Goal: Information Seeking & Learning: Learn about a topic

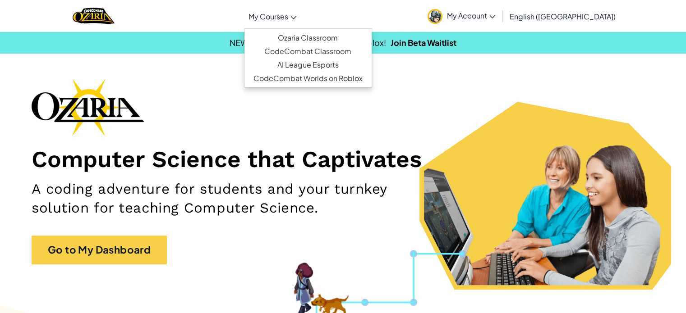
click at [288, 17] on span "My Courses" at bounding box center [268, 16] width 40 height 9
click at [321, 30] on ul "Ozaria Classroom CodeCombat Classroom AI League Esports CodeCombat Worlds on Ro…" at bounding box center [308, 58] width 128 height 60
click at [321, 37] on link "Ozaria Classroom" at bounding box center [307, 38] width 127 height 14
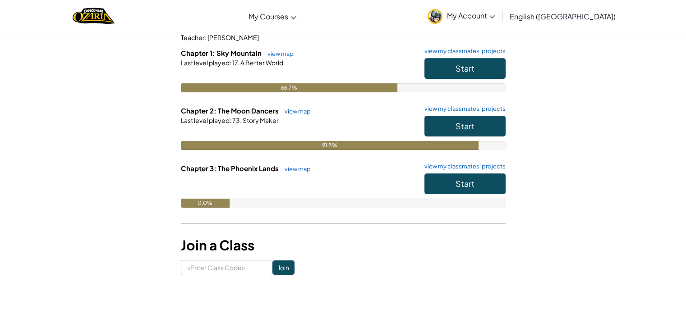
scroll to position [45, 0]
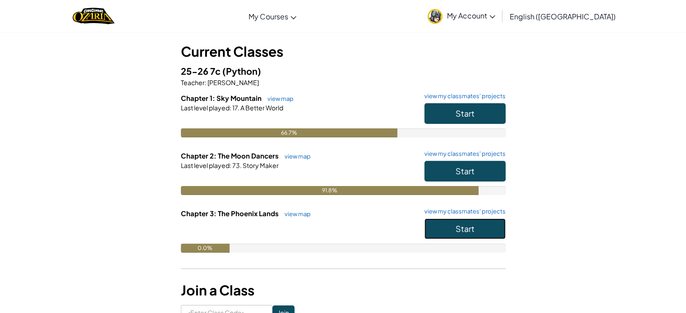
click at [462, 225] on span "Start" at bounding box center [464, 229] width 19 height 10
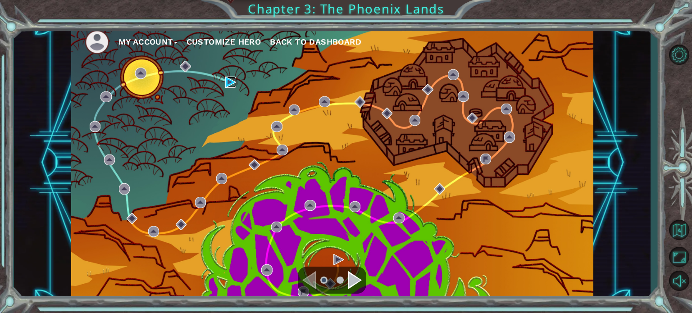
click at [232, 84] on img at bounding box center [230, 82] width 11 height 11
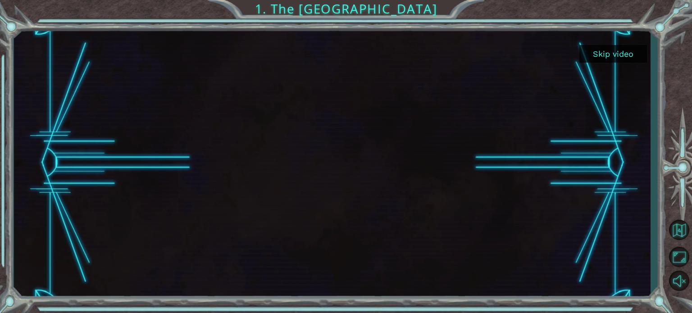
click at [592, 58] on button "Skip video" at bounding box center [614, 54] width 68 height 18
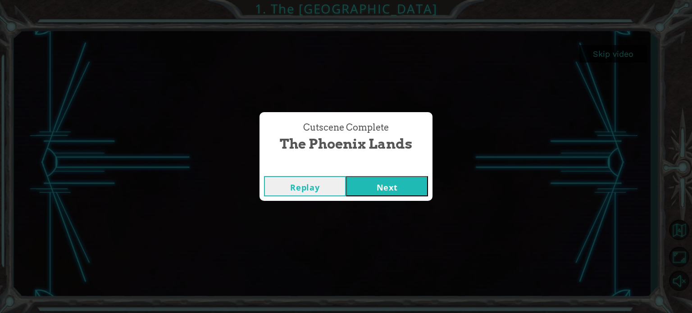
click at [399, 192] on button "Next" at bounding box center [387, 186] width 82 height 20
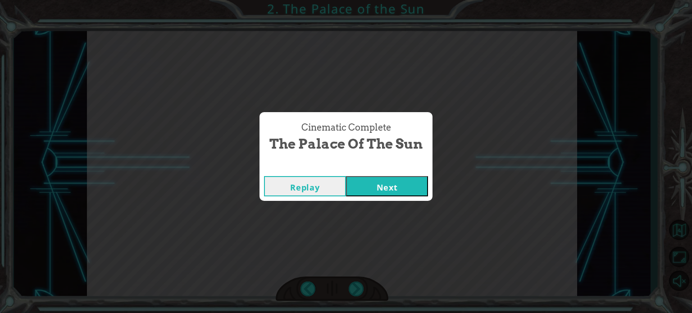
click at [351, 186] on button "Next" at bounding box center [387, 186] width 82 height 20
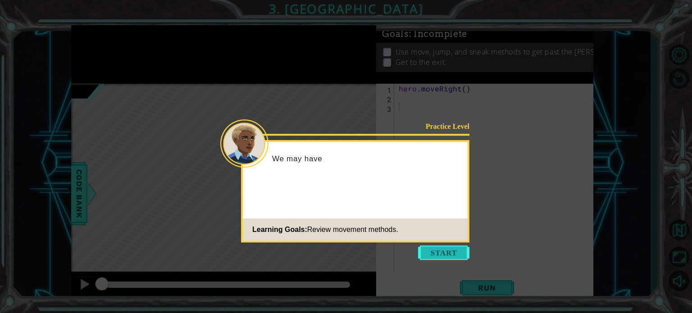
click at [434, 247] on button "Start" at bounding box center [443, 253] width 51 height 14
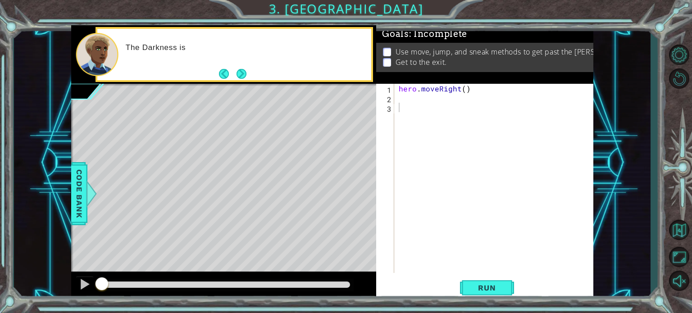
click at [247, 78] on button "Next" at bounding box center [241, 74] width 14 height 14
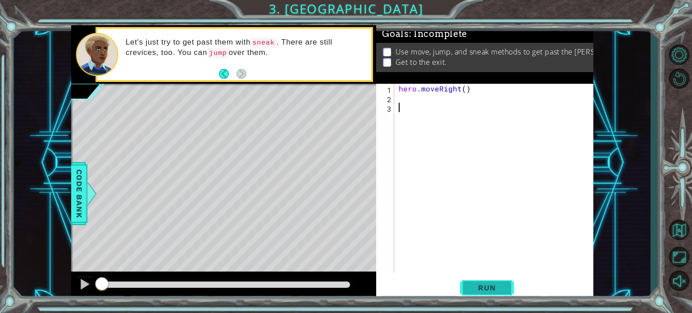
click at [469, 289] on button "Run" at bounding box center [487, 288] width 54 height 22
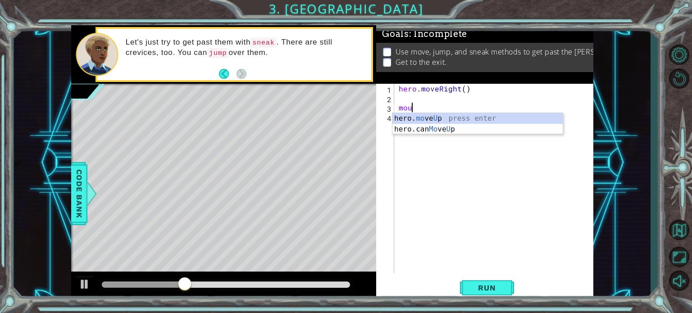
type textarea "hero.moveUp(1)"
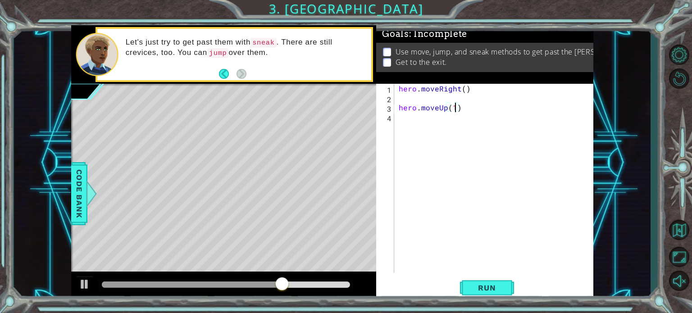
type textarea "hero.moveUp(1)"
drag, startPoint x: 470, startPoint y: 108, endPoint x: 396, endPoint y: 110, distance: 73.9
click at [396, 110] on div "hero.moveUp(1) 1 2 3 4 hero . moveRight ( ) hero . moveUp ( 1 ) ההההההההההההההה…" at bounding box center [483, 178] width 215 height 189
click at [402, 100] on div "hero . moveRight ( )" at bounding box center [496, 188] width 199 height 208
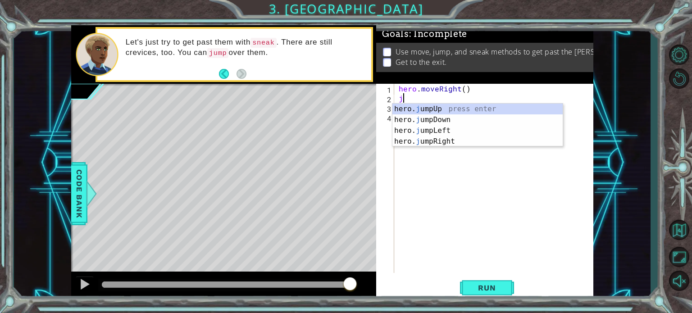
type textarea "jr"
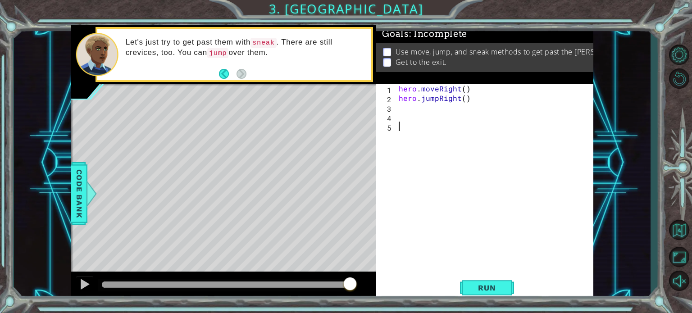
click at [431, 123] on div "hero . moveRight ( ) hero . jumpRight ( )" at bounding box center [496, 188] width 199 height 208
click at [418, 108] on div "hero . moveRight ( ) hero . jumpRight ( )" at bounding box center [496, 188] width 199 height 208
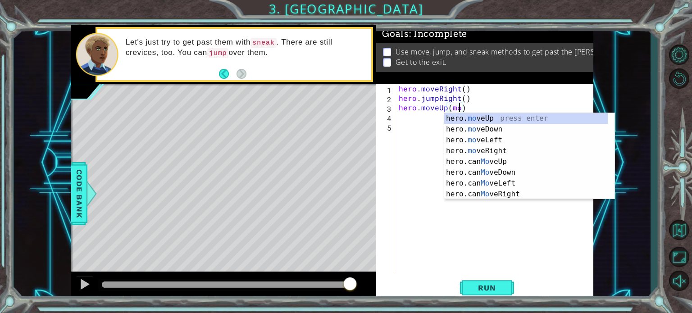
scroll to position [0, 4]
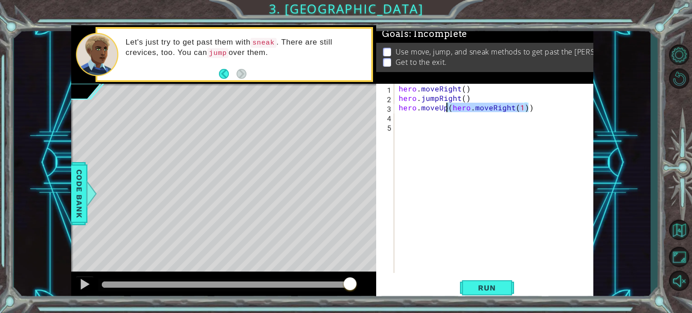
drag, startPoint x: 535, startPoint y: 110, endPoint x: 448, endPoint y: 105, distance: 87.1
click at [448, 105] on div "hero . moveRight ( ) hero . jumpRight ( ) hero . moveUp ( hero . moveRight ( 1 …" at bounding box center [496, 188] width 199 height 208
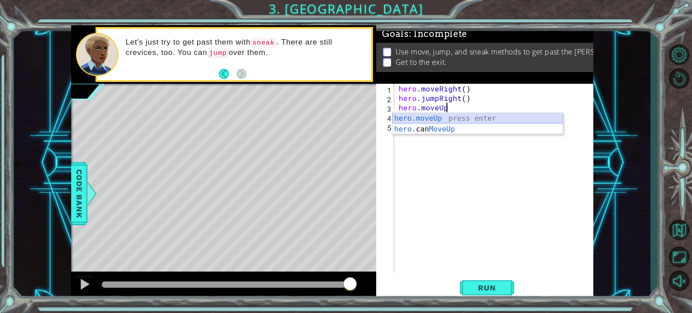
click at [454, 117] on div "hero.moveUp press enter hero. can MoveUp press enter" at bounding box center [478, 134] width 170 height 43
type textarea "hero.moveUp(1)"
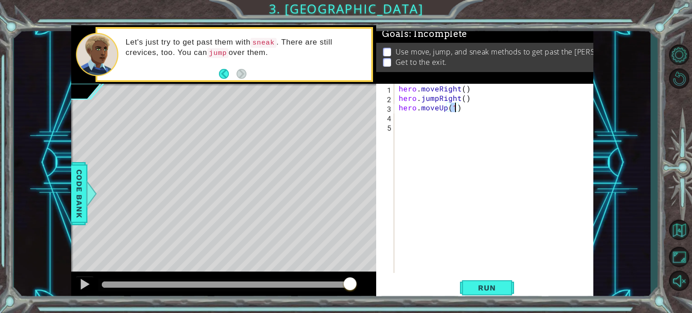
click at [401, 116] on div "hero . moveRight ( ) hero . jumpRight ( ) hero . moveUp ( 1 )" at bounding box center [496, 188] width 199 height 208
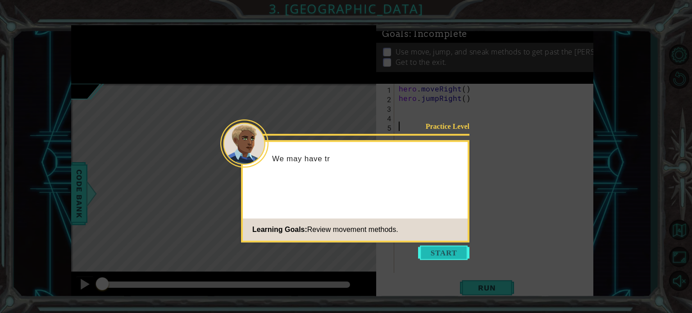
click at [431, 256] on button "Start" at bounding box center [443, 253] width 51 height 14
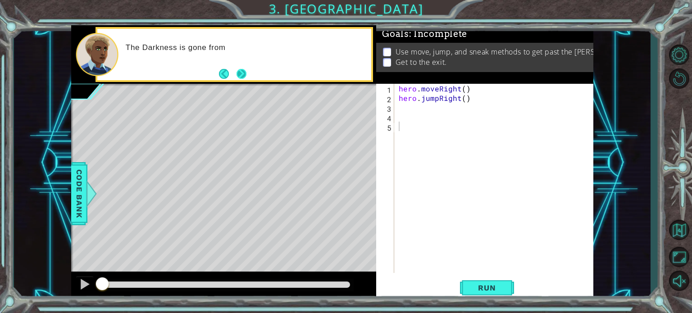
click at [238, 76] on button "Next" at bounding box center [241, 74] width 11 height 11
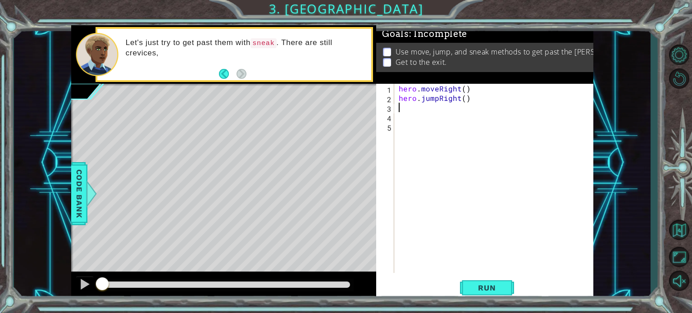
click at [403, 106] on div "hero . moveRight ( ) hero . jumpRight ( )" at bounding box center [496, 188] width 199 height 208
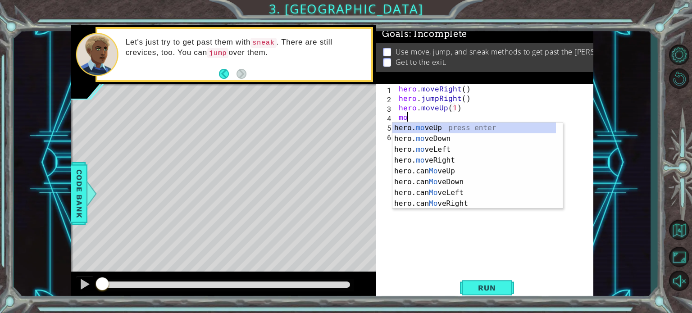
scroll to position [0, 4]
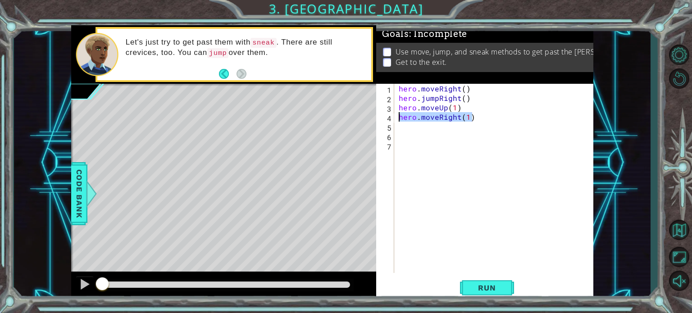
drag, startPoint x: 487, startPoint y: 113, endPoint x: 394, endPoint y: 116, distance: 93.8
click at [394, 116] on div "hero.moveRight(1) 1 2 3 4 5 6 7 hero . moveRight ( ) hero . jumpRight ( ) hero …" at bounding box center [483, 178] width 215 height 189
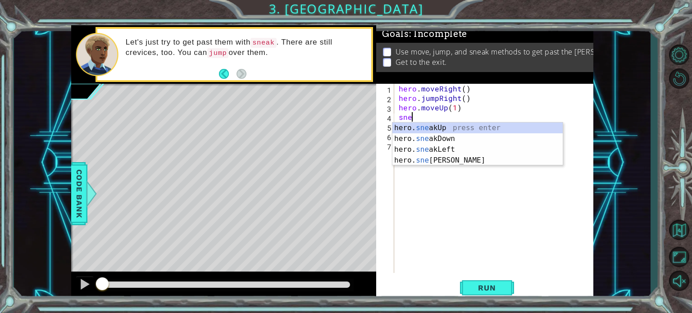
scroll to position [0, 0]
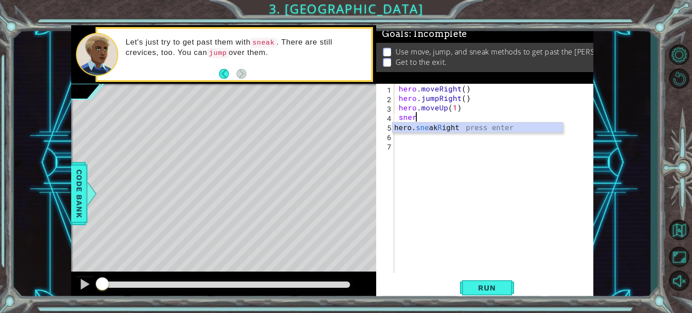
type textarea "hero.sneakRight(1)"
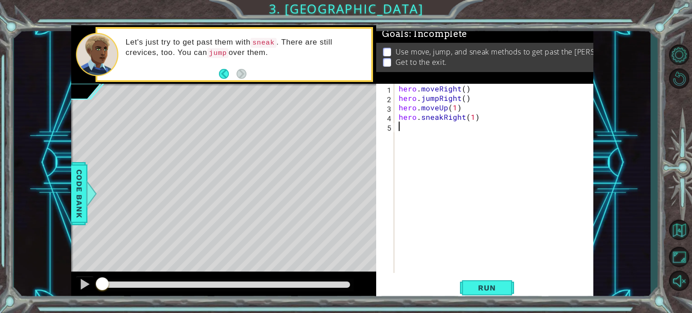
click at [474, 118] on div "hero . moveRight ( ) hero . jumpRight ( ) hero . moveUp ( 1 ) hero . sneakRight…" at bounding box center [496, 188] width 199 height 208
type textarea "hero.sneakRight(3)"
type textarea "hero.sneakUp(3)"
type textarea "hero.moveUp(1)"
click at [473, 291] on span "Run" at bounding box center [487, 288] width 36 height 9
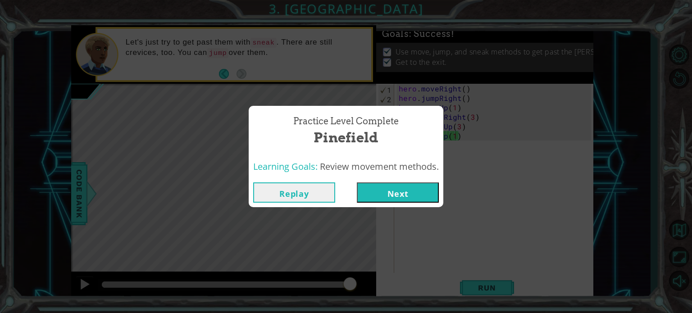
drag, startPoint x: 112, startPoint y: 285, endPoint x: 359, endPoint y: 256, distance: 249.3
click at [359, 256] on body "1 ההההההההההההההההההההההההההההההההההההההההההההההההההההההההההההההההההההההההההההה…" at bounding box center [346, 156] width 692 height 313
click at [376, 188] on button "Next" at bounding box center [398, 193] width 82 height 20
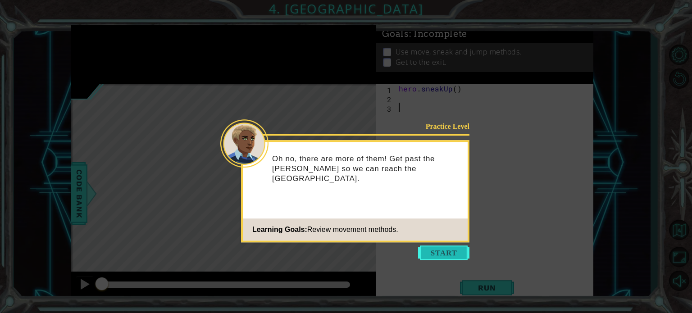
click at [461, 259] on button "Start" at bounding box center [443, 253] width 51 height 14
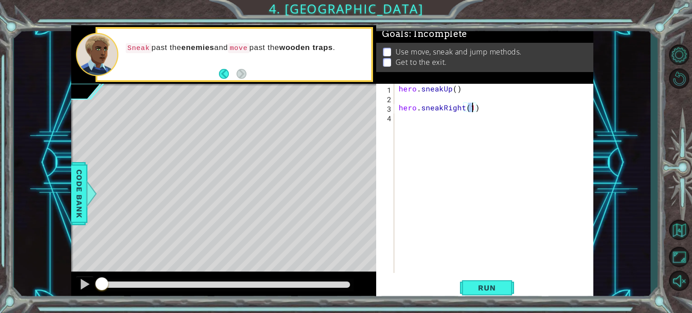
type textarea "hero.sneakRight(6)"
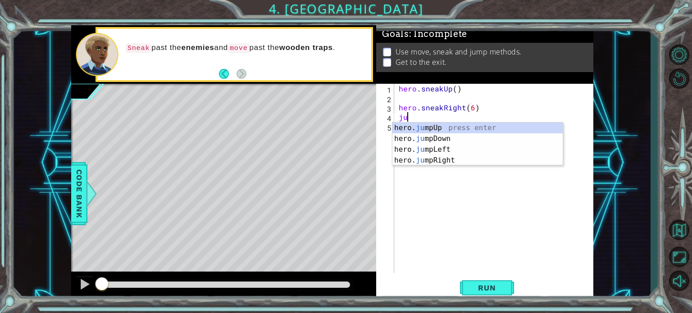
type textarea "juu"
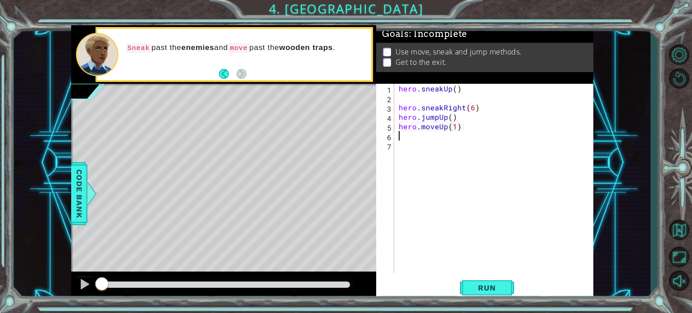
type textarea "hero.moveUp(1)"
click at [469, 103] on div "hero . sneakUp ( ) hero . sneakRight ( 6 ) hero . jumpUp ( ) hero . moveUp ( 1 )" at bounding box center [496, 188] width 199 height 208
click at [470, 105] on div "hero . sneakUp ( ) hero . sneakRight ( 6 ) hero . jumpUp ( ) hero . moveUp ( 1 )" at bounding box center [494, 178] width 194 height 189
click at [472, 107] on div "hero . sneakUp ( ) hero . sneakRight ( 6 ) hero . jumpUp ( ) hero . moveUp ( 1 )" at bounding box center [496, 188] width 199 height 208
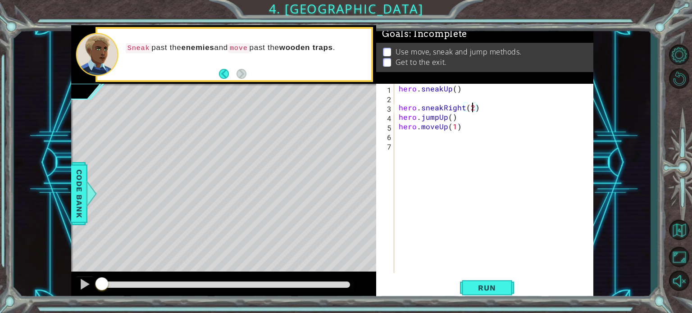
click at [399, 119] on div "hero . sneakUp ( ) hero . sneakRight ( 2 ) hero . jumpUp ( ) hero . moveUp ( 1 )" at bounding box center [496, 188] width 199 height 208
type textarea "hero.jumpUp()"
type textarea "hero.sneakRight(3)"
type textarea "hero.moveUp(1)"
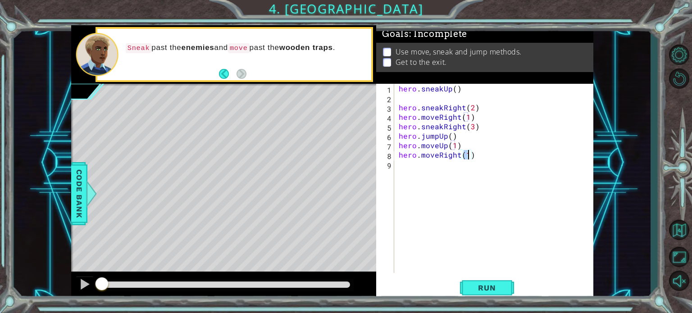
type textarea "hero.moveRight(3)"
click at [454, 284] on div "Run" at bounding box center [487, 288] width 217 height 22
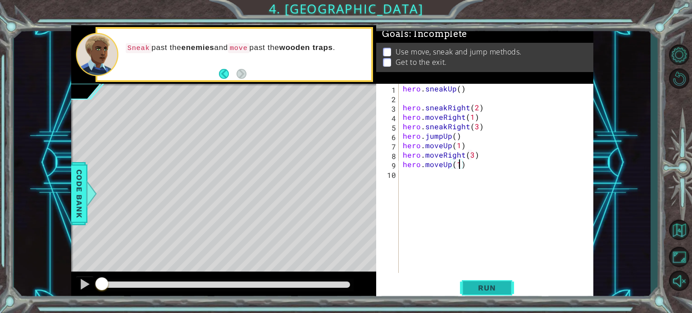
click at [477, 290] on span "Run" at bounding box center [487, 288] width 36 height 9
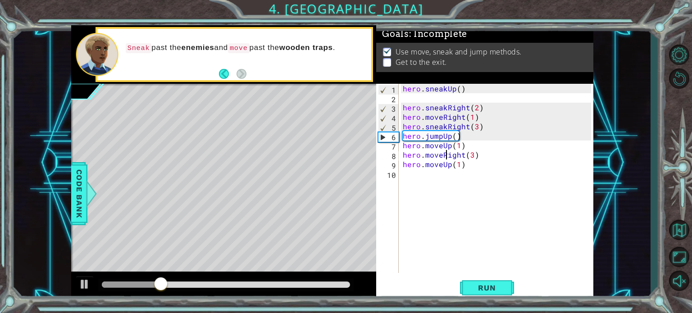
click at [445, 155] on div "hero . sneakUp ( ) hero . sneakRight ( 2 ) hero . moveRight ( 1 ) hero . sneakR…" at bounding box center [498, 188] width 195 height 208
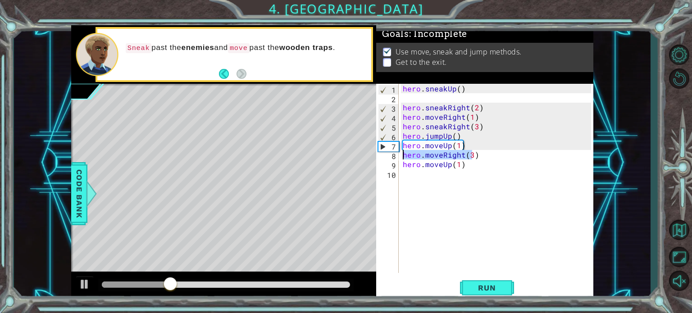
drag, startPoint x: 474, startPoint y: 155, endPoint x: 401, endPoint y: 155, distance: 73.0
click at [401, 155] on div "hero . sneakUp ( ) hero . sneakRight ( 2 ) hero . moveRight ( 1 ) hero . sneakR…" at bounding box center [498, 188] width 195 height 208
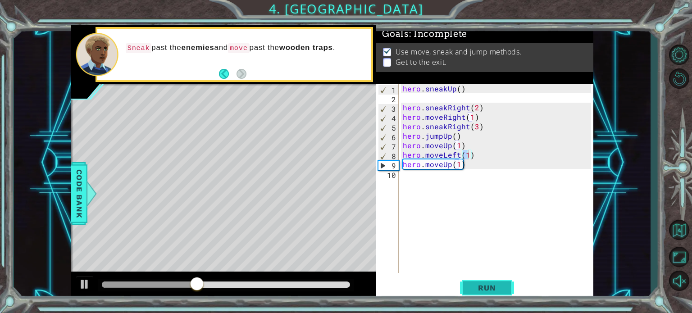
click at [480, 286] on span "Run" at bounding box center [487, 288] width 36 height 9
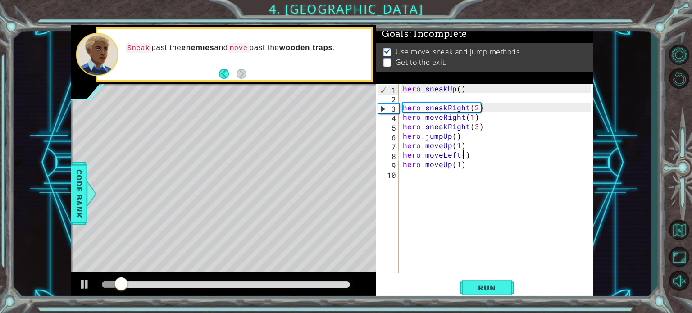
scroll to position [0, 4]
type textarea "hero.moveLeft(3)"
click at [467, 292] on button "Run" at bounding box center [487, 288] width 54 height 22
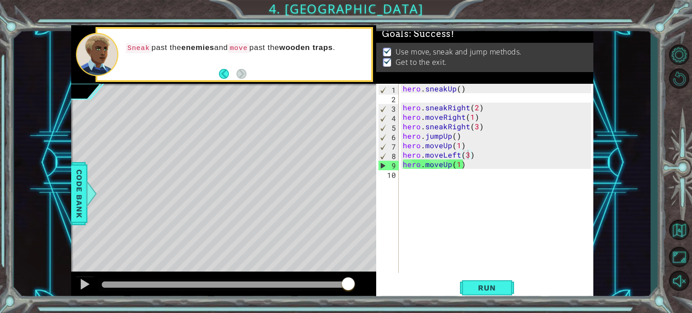
drag, startPoint x: 117, startPoint y: 277, endPoint x: 400, endPoint y: 273, distance: 283.1
click at [399, 274] on body "1 ההההההההההההההההההההההההההההההההההההההההההההההההההההההההההההההההההההההההההההה…" at bounding box center [346, 156] width 692 height 313
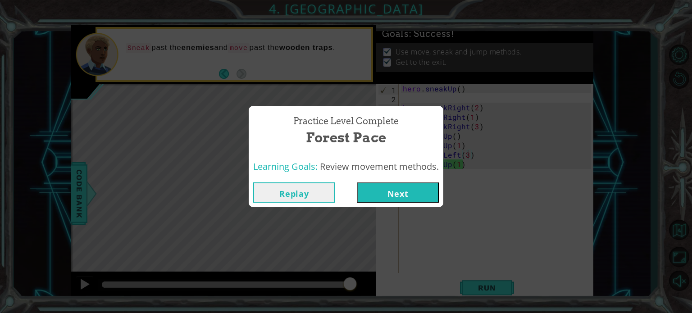
click at [370, 186] on button "Next" at bounding box center [398, 193] width 82 height 20
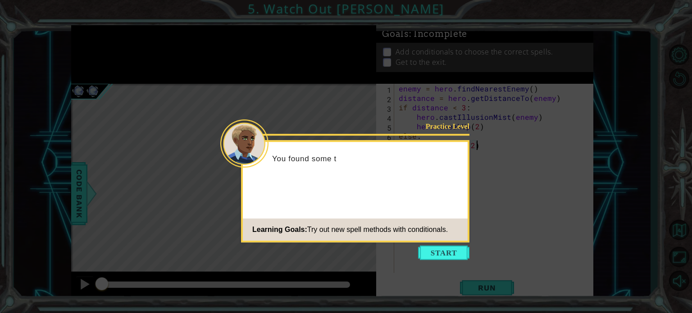
click at [437, 244] on icon at bounding box center [346, 156] width 692 height 313
click at [437, 256] on button "Start" at bounding box center [443, 253] width 51 height 14
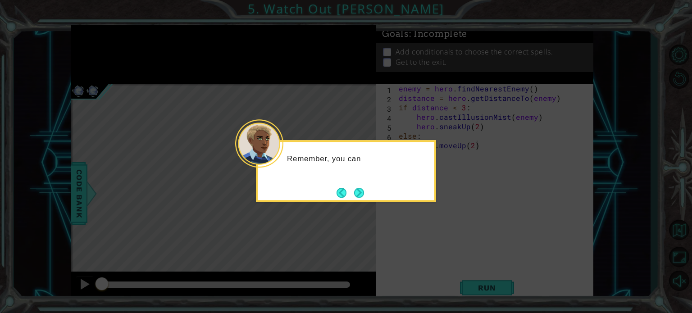
drag, startPoint x: 364, startPoint y: 202, endPoint x: 339, endPoint y: 172, distance: 39.0
click at [361, 197] on div "Remember, you can" at bounding box center [346, 171] width 180 height 62
click at [339, 172] on div "Remember, you can" at bounding box center [346, 164] width 177 height 36
drag, startPoint x: 348, startPoint y: 186, endPoint x: 355, endPoint y: 190, distance: 7.7
click at [348, 187] on footer at bounding box center [350, 193] width 27 height 14
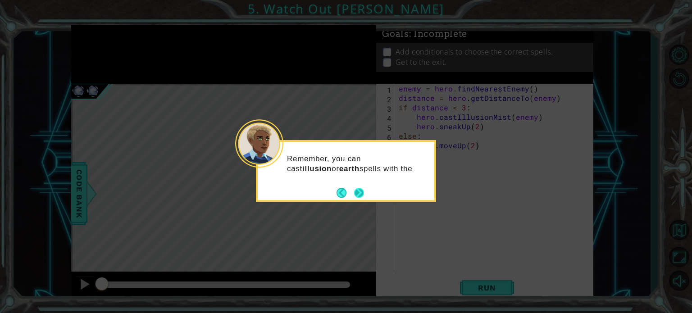
click at [355, 190] on button "Next" at bounding box center [359, 193] width 10 height 10
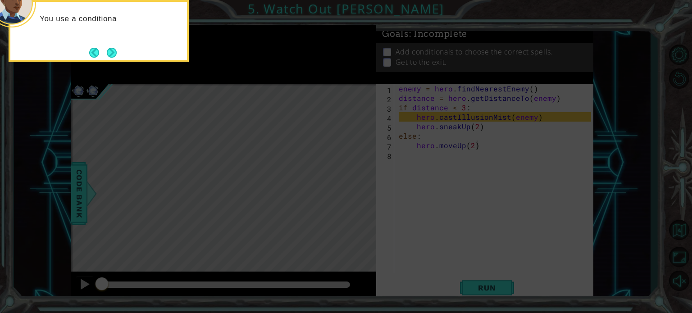
click at [123, 59] on div "You use a conditiona" at bounding box center [99, 31] width 180 height 62
click at [117, 58] on button "Next" at bounding box center [112, 53] width 10 height 10
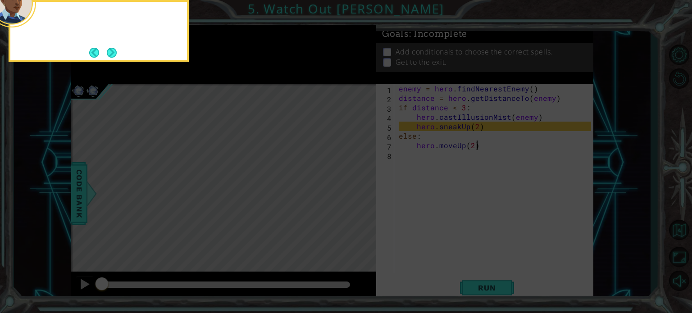
click at [117, 58] on button "Next" at bounding box center [111, 52] width 17 height 17
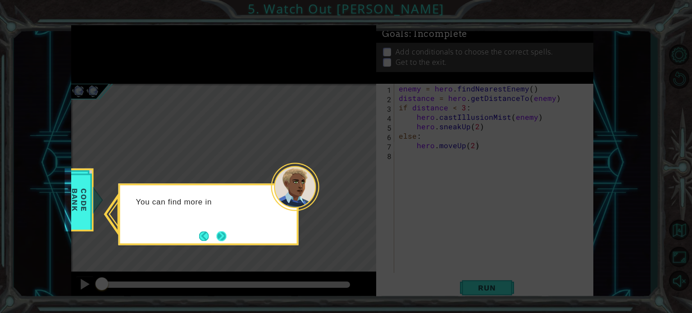
click at [229, 231] on button "Next" at bounding box center [221, 236] width 17 height 17
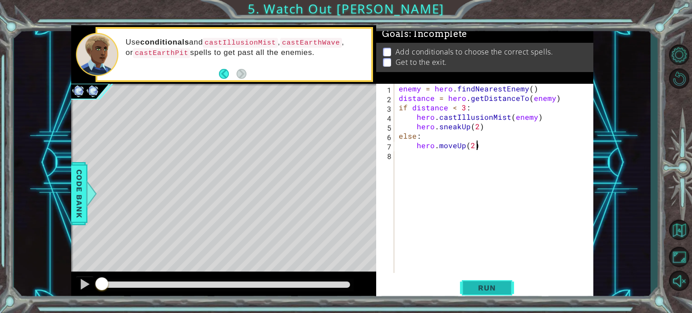
click at [471, 281] on button "Run" at bounding box center [487, 288] width 54 height 22
click at [399, 158] on div "enemy = hero . findNearestEnemy ( ) distance = hero . getDistanceTo ( enemy ) i…" at bounding box center [496, 188] width 199 height 208
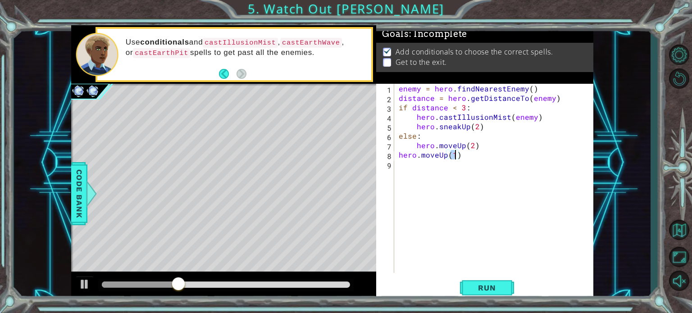
type textarea "hero.moveUp(3)"
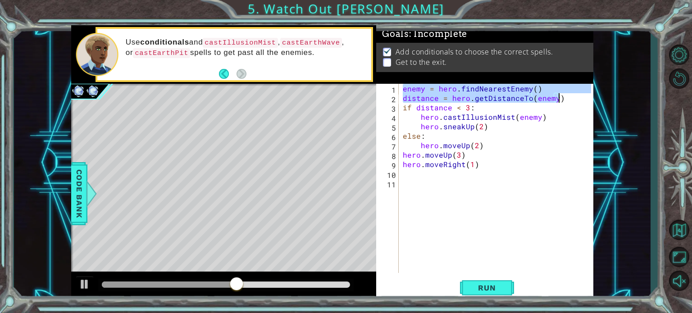
drag, startPoint x: 407, startPoint y: 93, endPoint x: 561, endPoint y: 101, distance: 153.9
click at [561, 101] on div "enemy = hero . findNearestEnemy ( ) distance = hero . getDistanceTo ( enemy ) i…" at bounding box center [498, 188] width 195 height 208
type textarea "enemy = hero.findNearestEnemy() distance = hero.getDistanceTo(enemy)"
click at [412, 181] on div "enemy = hero . findNearestEnemy ( ) distance = hero . getDistanceTo ( enemy ) i…" at bounding box center [498, 188] width 195 height 208
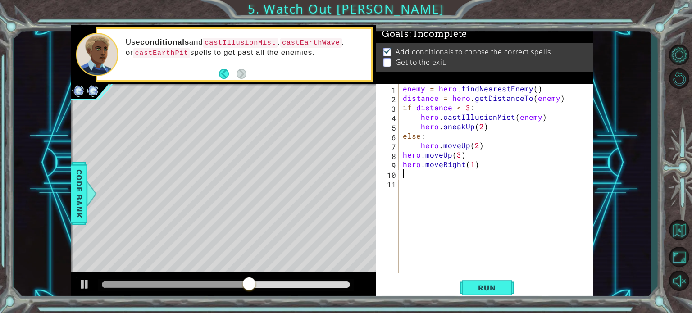
click at [413, 175] on div "enemy = hero . findNearestEnemy ( ) distance = hero . getDistanceTo ( enemy ) i…" at bounding box center [498, 188] width 195 height 208
paste textarea "distance = hero.getDistanceTo(enemy)"
type textarea "distance = hero.getDistanceTo(enemy)"
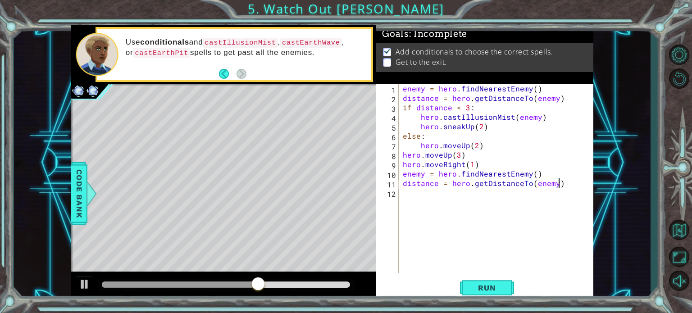
click at [417, 201] on div "enemy = hero . findNearestEnemy ( ) distance = hero . getDistanceTo ( enemy ) i…" at bounding box center [498, 188] width 195 height 208
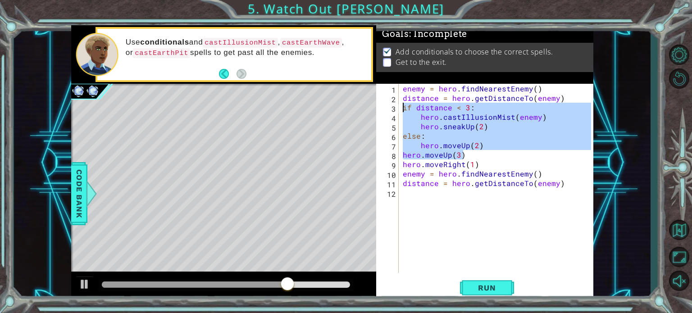
drag, startPoint x: 487, startPoint y: 151, endPoint x: 396, endPoint y: 106, distance: 101.6
click at [396, 106] on div "1 2 3 4 5 6 7 8 9 10 11 12 enemy = hero . findNearestEnemy ( ) distance = hero …" at bounding box center [483, 178] width 215 height 189
type textarea "if distance < 3: hero.castIllusionMist(enemy)"
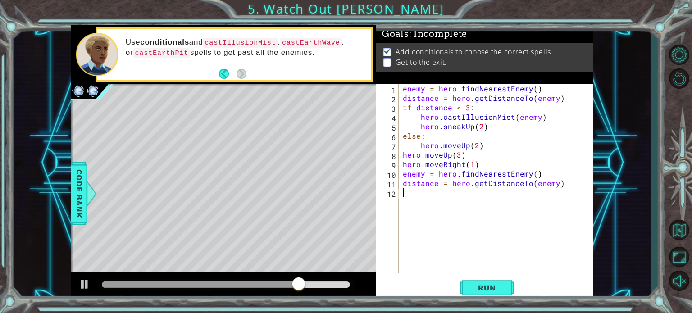
click at [411, 196] on div "enemy = hero . findNearestEnemy ( ) distance = hero . getDistanceTo ( enemy ) i…" at bounding box center [498, 188] width 195 height 208
paste textarea "hero.moveUp(3)"
type textarea "hero.moveUp(3)"
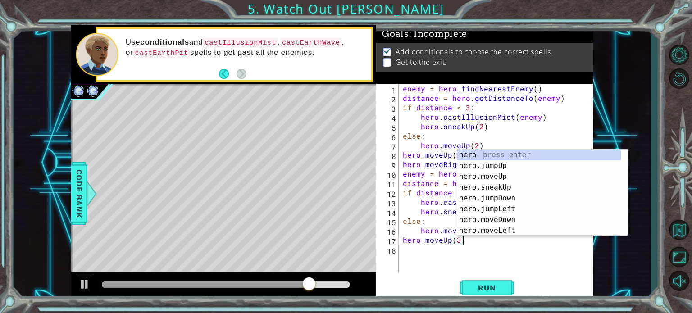
click at [436, 247] on div "enemy = hero . findNearestEnemy ( ) distance = hero . getDistanceTo ( enemy ) i…" at bounding box center [498, 188] width 195 height 208
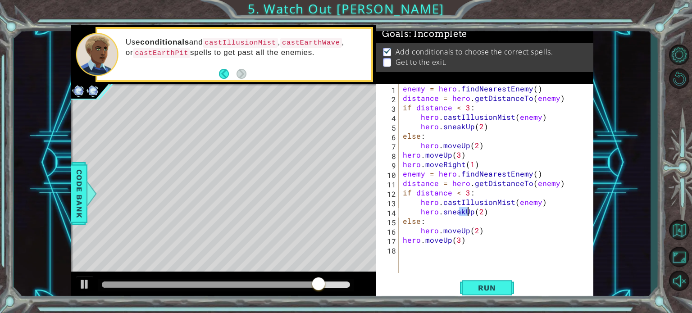
drag, startPoint x: 462, startPoint y: 211, endPoint x: 469, endPoint y: 211, distance: 7.2
click at [469, 211] on div "enemy = hero . findNearestEnemy ( ) distance = hero . getDistanceTo ( enemy ) i…" at bounding box center [498, 188] width 195 height 208
click at [464, 211] on div "enemy = hero . findNearestEnemy ( ) distance = hero . getDistanceTo ( enemy ) i…" at bounding box center [496, 178] width 190 height 189
drag, startPoint x: 464, startPoint y: 211, endPoint x: 474, endPoint y: 214, distance: 10.6
click at [474, 214] on div "enemy = hero . findNearestEnemy ( ) distance = hero . getDistanceTo ( enemy ) i…" at bounding box center [498, 188] width 195 height 208
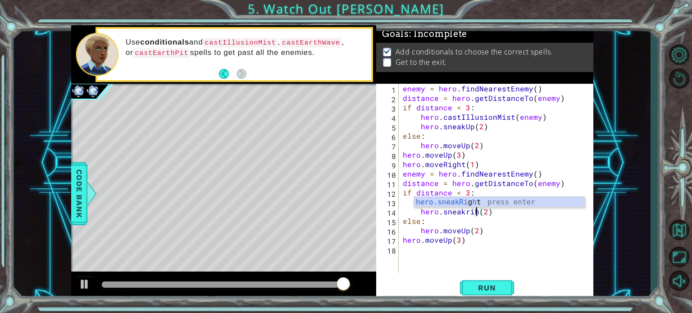
scroll to position [0, 5]
type textarea "hero.sneakRight(2)"
click at [494, 249] on div "enemy = hero . findNearestEnemy ( ) distance = hero . getDistanceTo ( enemy ) i…" at bounding box center [498, 188] width 195 height 208
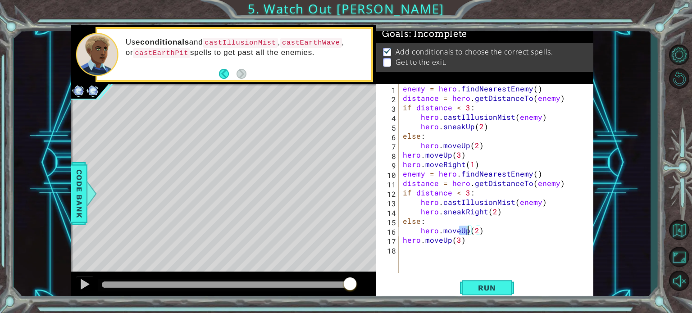
drag, startPoint x: 461, startPoint y: 229, endPoint x: 468, endPoint y: 229, distance: 7.2
click at [468, 229] on div "enemy = hero . findNearestEnemy ( ) distance = hero . getDistanceTo ( enemy ) i…" at bounding box center [498, 188] width 195 height 208
drag, startPoint x: 441, startPoint y: 241, endPoint x: 449, endPoint y: 240, distance: 8.1
click at [449, 240] on div "enemy = hero . findNearestEnemy ( ) distance = hero . getDistanceTo ( enemy ) i…" at bounding box center [498, 188] width 195 height 208
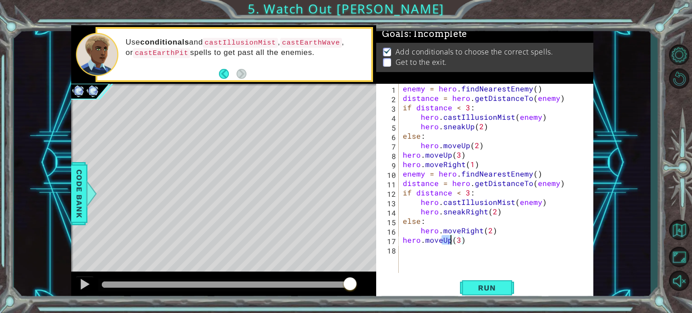
scroll to position [0, 3]
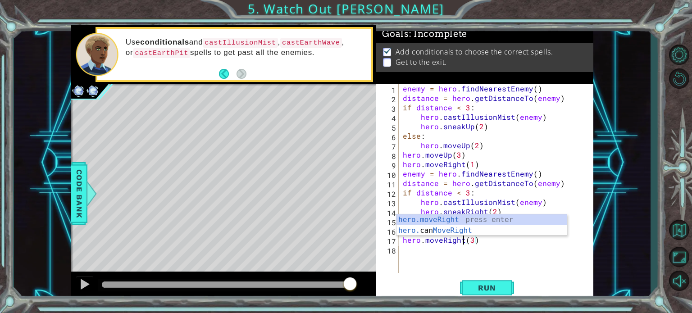
type textarea "hero.moveRight(3)"
click at [446, 277] on div "Run" at bounding box center [487, 288] width 217 height 22
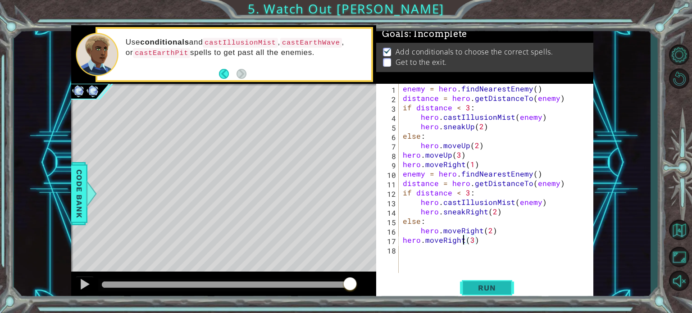
click at [486, 286] on span "Run" at bounding box center [487, 288] width 36 height 9
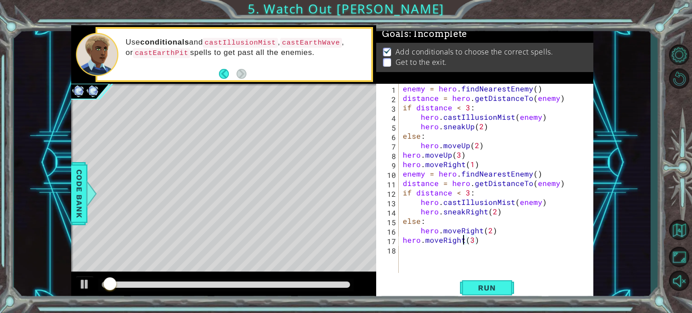
click at [418, 247] on div "enemy = hero . findNearestEnemy ( ) distance = hero . getDistanceTo ( enemy ) i…" at bounding box center [498, 188] width 195 height 208
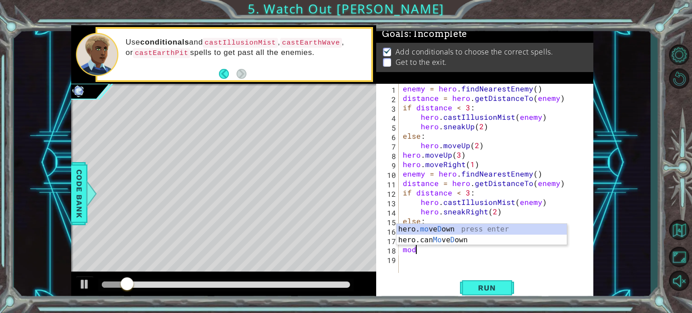
scroll to position [0, 0]
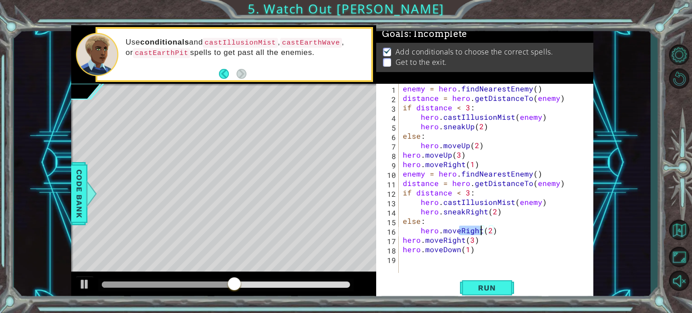
drag, startPoint x: 462, startPoint y: 231, endPoint x: 482, endPoint y: 232, distance: 20.7
click at [482, 232] on div "enemy = hero . findNearestEnemy ( ) distance = hero . getDistanceTo ( enemy ) i…" at bounding box center [498, 188] width 195 height 208
drag, startPoint x: 442, startPoint y: 239, endPoint x: 460, endPoint y: 242, distance: 18.2
click at [460, 242] on div "enemy = hero . findNearestEnemy ( ) distance = hero . getDistanceTo ( enemy ) i…" at bounding box center [498, 188] width 195 height 208
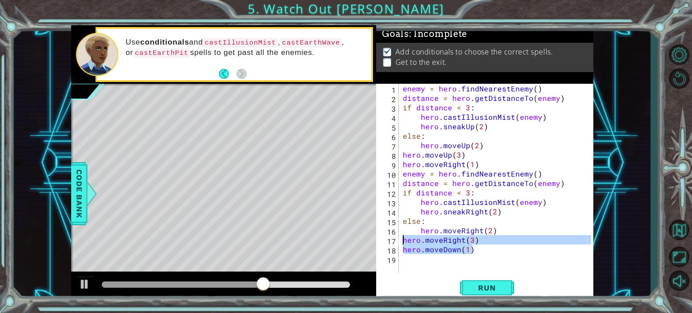
drag, startPoint x: 478, startPoint y: 252, endPoint x: 404, endPoint y: 243, distance: 74.9
click at [404, 243] on div "enemy = hero . findNearestEnemy ( ) distance = hero . getDistanceTo ( enemy ) i…" at bounding box center [498, 188] width 195 height 208
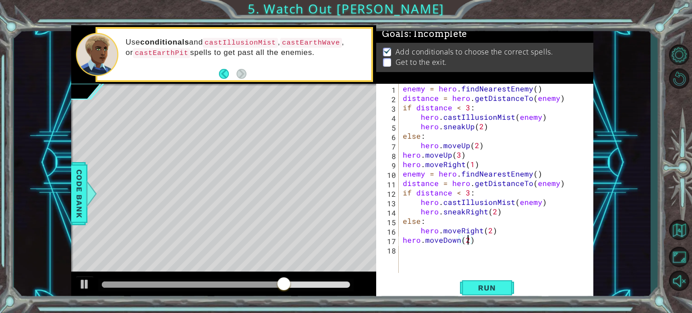
scroll to position [0, 4]
click at [467, 289] on button "Run" at bounding box center [487, 288] width 54 height 22
click at [403, 239] on div "enemy = hero . findNearestEnemy ( ) distance = hero . getDistanceTo ( enemy ) i…" at bounding box center [498, 188] width 195 height 208
click at [491, 230] on div "enemy = hero . findNearestEnemy ( ) distance = hero . getDistanceTo ( enemy ) i…" at bounding box center [498, 188] width 195 height 208
click at [491, 230] on div "enemy = hero . findNearestEnemy ( ) distance = hero . getDistanceTo ( enemy ) i…" at bounding box center [496, 178] width 190 height 189
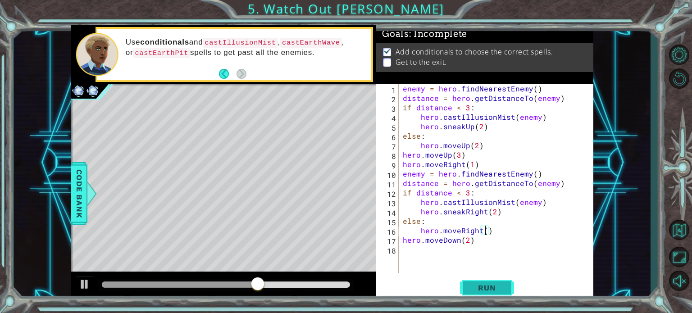
click at [488, 296] on button "Run" at bounding box center [487, 288] width 54 height 22
click at [465, 293] on button "Run" at bounding box center [487, 288] width 54 height 22
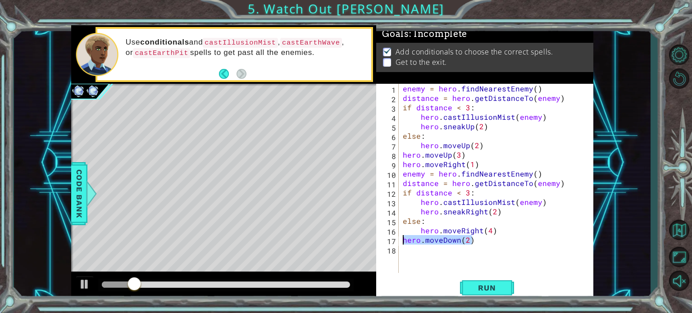
drag, startPoint x: 477, startPoint y: 241, endPoint x: 397, endPoint y: 243, distance: 80.3
click at [397, 243] on div "hero.moveRight(4) 1 2 3 4 5 6 7 8 9 10 11 12 13 14 15 16 17 18 enemy = hero . f…" at bounding box center [483, 178] width 215 height 189
type textarea "hero.moveDown(2)"
click at [480, 279] on button "Run" at bounding box center [487, 288] width 54 height 22
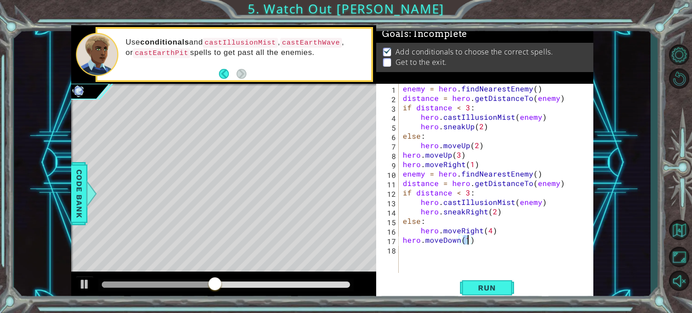
type textarea "hero.moveDown(2)"
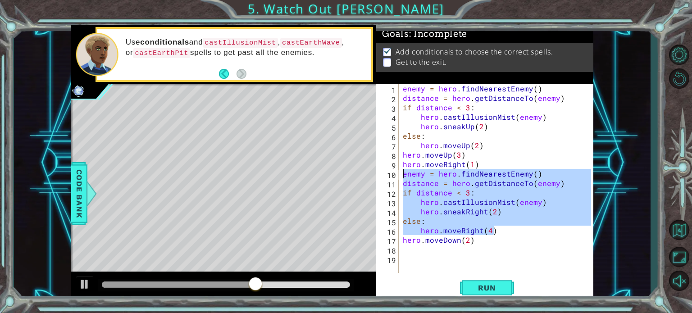
drag, startPoint x: 500, startPoint y: 232, endPoint x: 399, endPoint y: 176, distance: 115.8
click at [399, 176] on div "1 2 3 4 5 6 7 8 9 10 11 12 13 14 15 16 17 18 19 enemy = hero . findNearestEnemy…" at bounding box center [483, 178] width 215 height 189
type textarea "enemy = hero.findNearestEnemy() distance = hero.getDistanceTo(enemy)"
click at [410, 252] on div "enemy = hero . findNearestEnemy ( ) distance = hero . getDistanceTo ( enemy ) i…" at bounding box center [498, 188] width 195 height 208
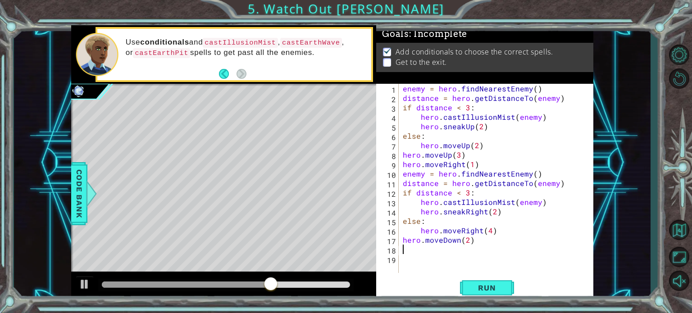
paste textarea "hero.moveRight(4)"
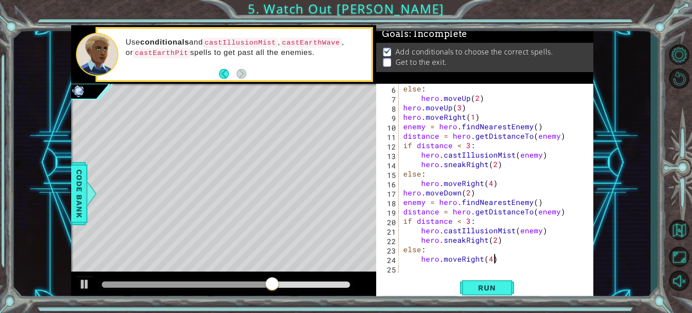
scroll to position [47, 0]
drag, startPoint x: 463, startPoint y: 239, endPoint x: 484, endPoint y: 242, distance: 20.9
click at [484, 242] on div "else : hero . moveUp ( 2 ) hero . moveUp ( 3 ) hero . moveRight ( 1 ) enemy = h…" at bounding box center [496, 188] width 188 height 208
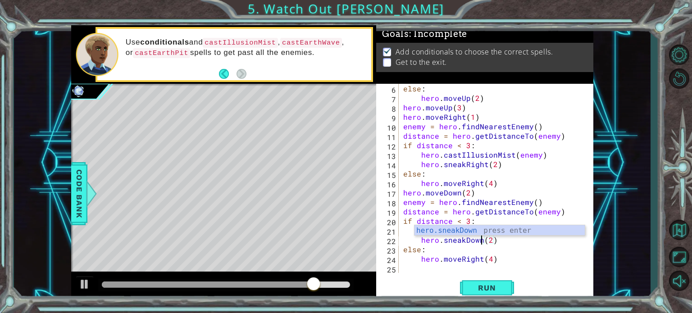
click at [496, 248] on div "else : hero . moveUp ( 2 ) hero . moveUp ( 3 ) hero . moveRight ( 1 ) enemy = h…" at bounding box center [496, 188] width 188 height 208
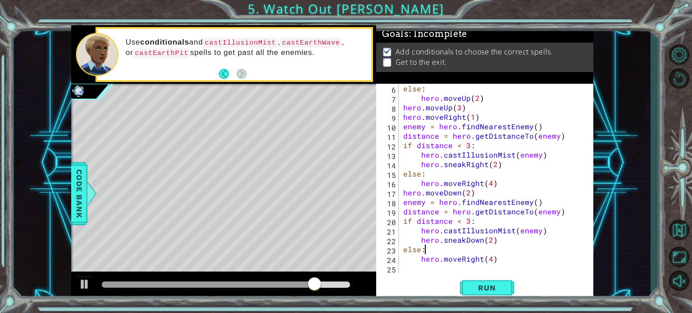
scroll to position [0, 0]
click at [459, 259] on div "else : hero . moveUp ( 2 ) hero . moveUp ( 3 ) hero . moveRight ( 1 ) enemy = h…" at bounding box center [496, 188] width 188 height 208
type textarea "hero.moveDown(4)"
drag, startPoint x: 422, startPoint y: 271, endPoint x: 421, endPoint y: 276, distance: 4.6
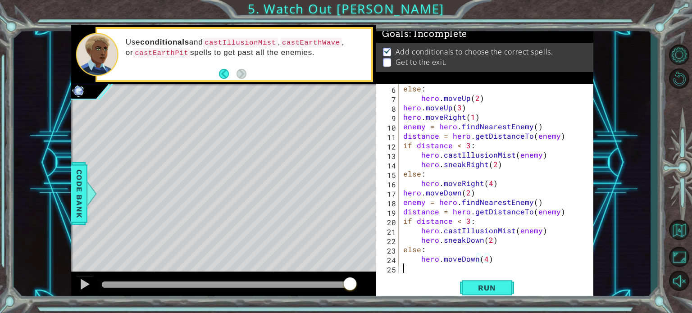
click at [422, 271] on div "else : hero . moveUp ( 2 ) hero . moveUp ( 3 ) hero . moveRight ( 1 ) enemy = h…" at bounding box center [496, 188] width 188 height 208
click at [468, 283] on button "Run" at bounding box center [487, 288] width 54 height 22
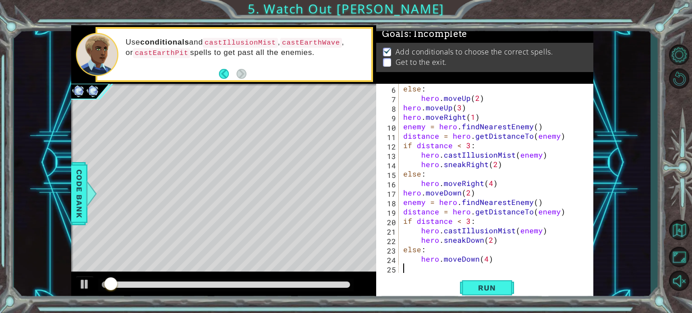
click at [486, 261] on div "else : hero . moveUp ( 2 ) hero . moveUp ( 3 ) hero . moveRight ( 1 ) enemy = h…" at bounding box center [496, 188] width 188 height 208
type textarea "hero.moveDown(5)"
click at [499, 285] on span "Run" at bounding box center [487, 288] width 36 height 9
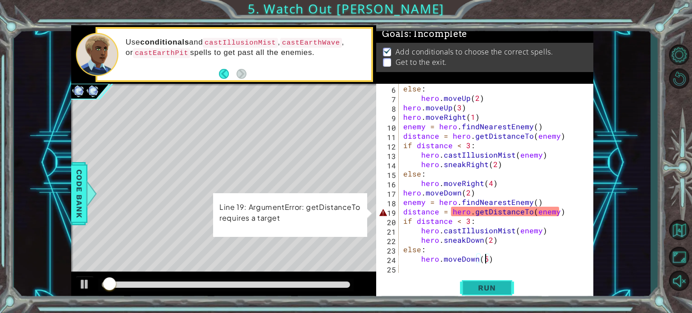
click at [477, 284] on span "Run" at bounding box center [487, 288] width 36 height 9
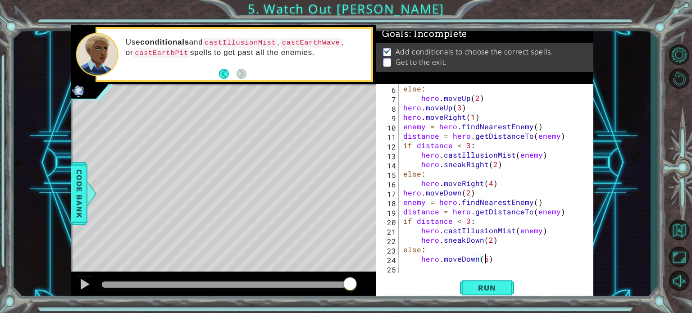
drag, startPoint x: 107, startPoint y: 284, endPoint x: 394, endPoint y: 254, distance: 288.8
click at [394, 254] on div "1 ההההההההההההההההההההההההההההההההההההההההההההההההההההההההההההההההההההההההההההה…" at bounding box center [332, 163] width 522 height 276
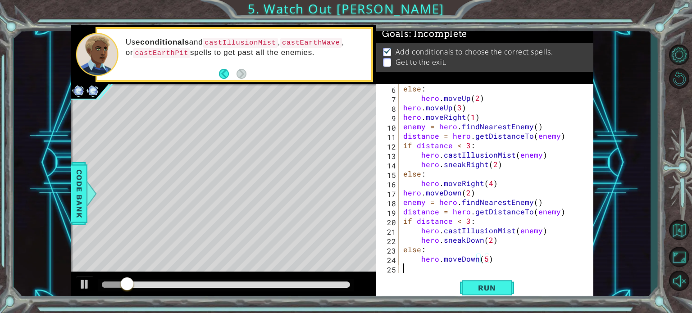
click at [407, 268] on div "else : hero . moveUp ( 2 ) hero . moveUp ( 3 ) hero . moveRight ( 1 ) enemy = h…" at bounding box center [496, 188] width 188 height 208
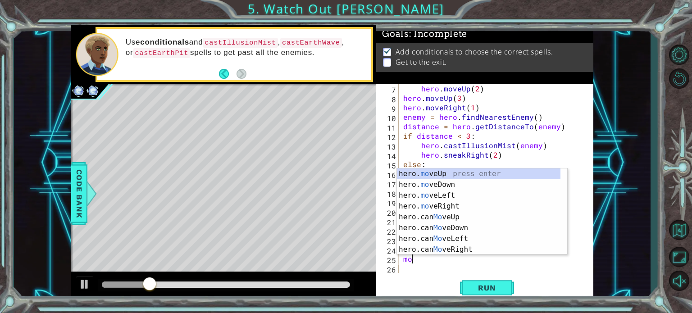
scroll to position [0, 0]
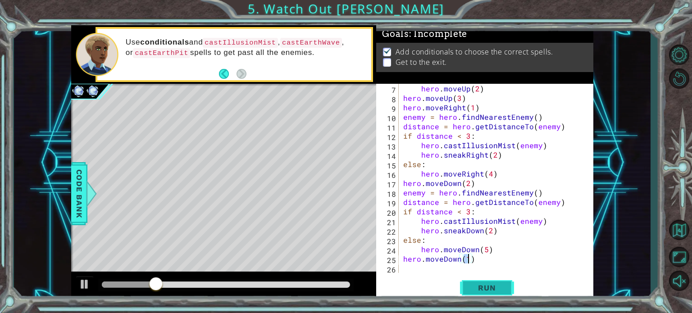
type textarea "hero.moveDown(1)"
click at [484, 288] on span "Run" at bounding box center [487, 288] width 36 height 9
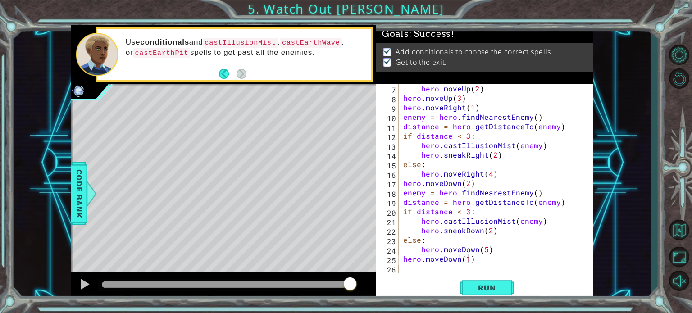
drag, startPoint x: 109, startPoint y: 287, endPoint x: 541, endPoint y: 280, distance: 432.4
click at [541, 280] on body "1 ההההההההההההההההההההההההההההההההההההההההההההההההההההההההההההההההההההההההההההה…" at bounding box center [346, 156] width 692 height 313
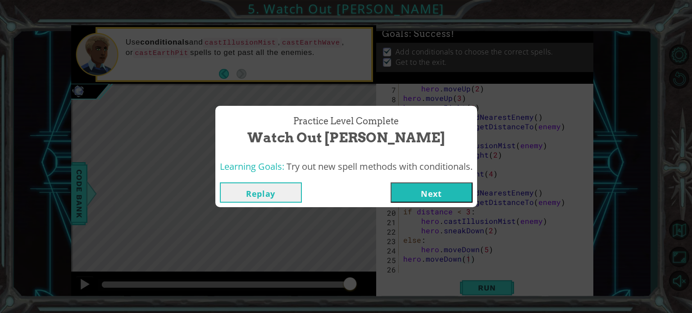
click at [436, 199] on button "Next" at bounding box center [432, 193] width 82 height 20
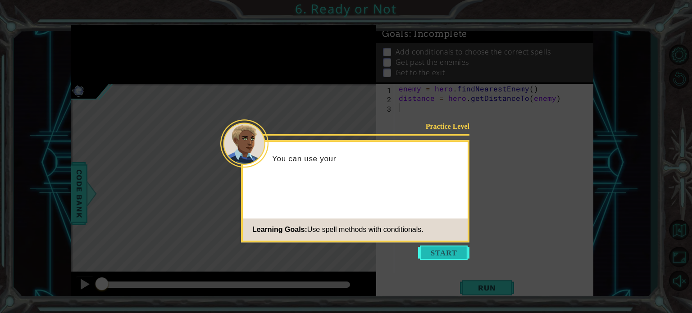
drag, startPoint x: 452, startPoint y: 250, endPoint x: 419, endPoint y: 234, distance: 36.9
click at [451, 251] on button "Start" at bounding box center [443, 253] width 51 height 14
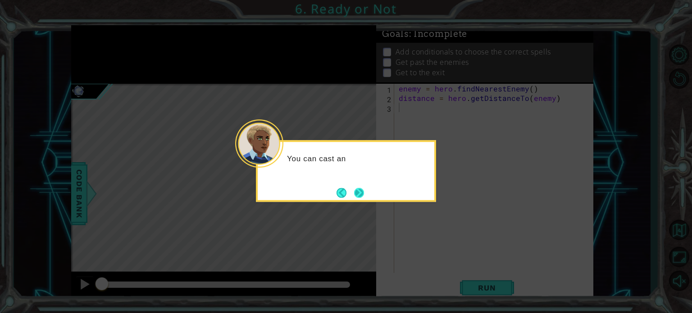
click at [363, 189] on button "Next" at bounding box center [359, 193] width 12 height 12
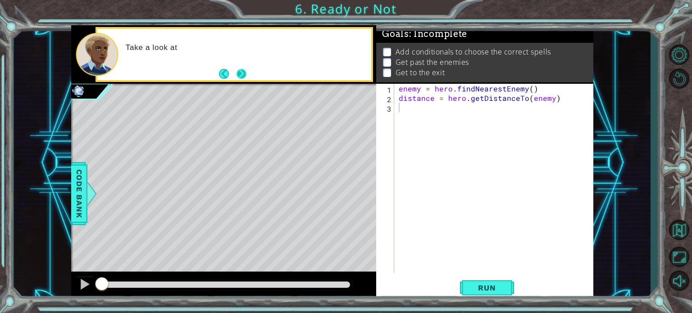
click at [245, 74] on button "Next" at bounding box center [241, 74] width 13 height 13
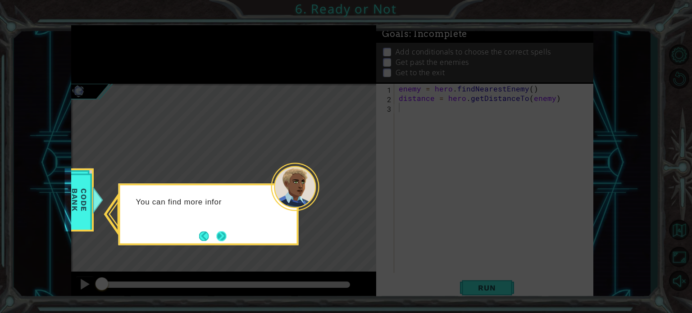
click at [220, 231] on button "Next" at bounding box center [221, 236] width 11 height 11
